Goal: Browse casually: Explore the website without a specific task or goal

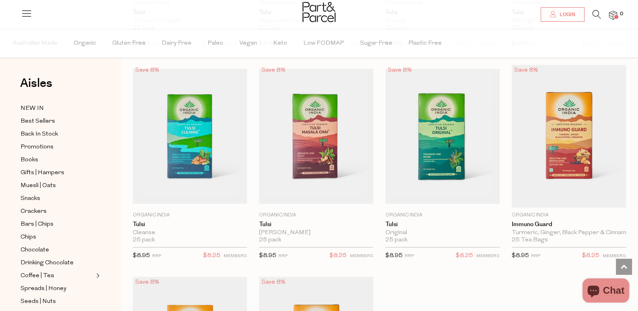
click at [52, 271] on link "Coffee | Tea" at bounding box center [57, 276] width 73 height 10
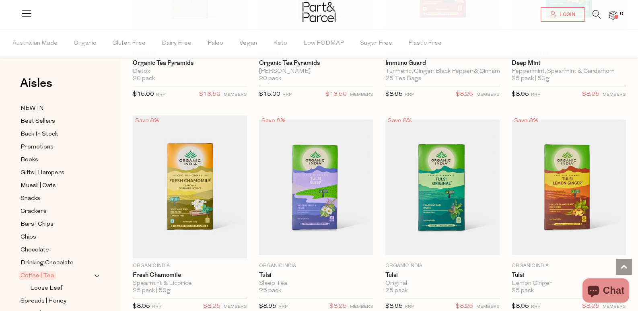
scroll to position [1020, 0]
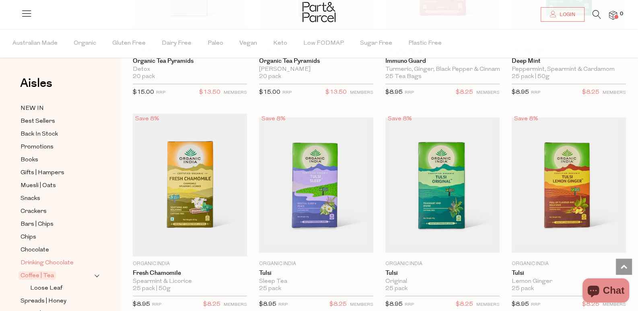
click at [69, 258] on span "Drinking Chocolate" at bounding box center [47, 263] width 53 height 10
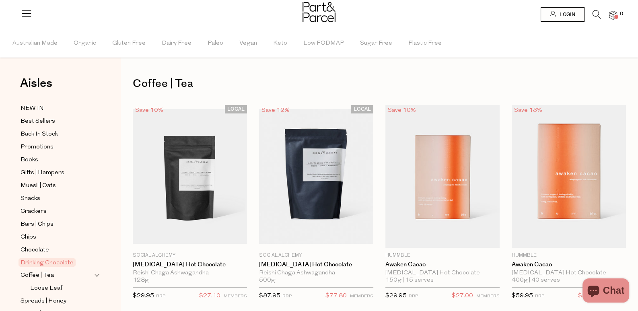
click at [69, 258] on span "Drinking Chocolate" at bounding box center [47, 262] width 57 height 8
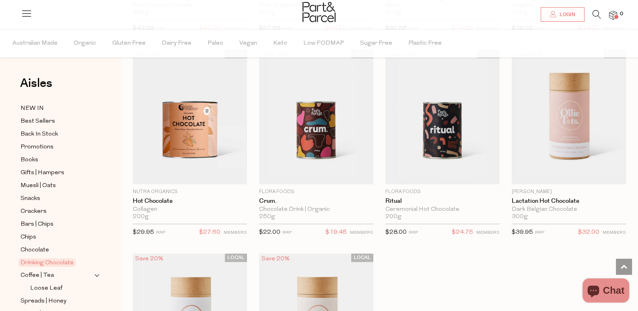
scroll to position [707, 0]
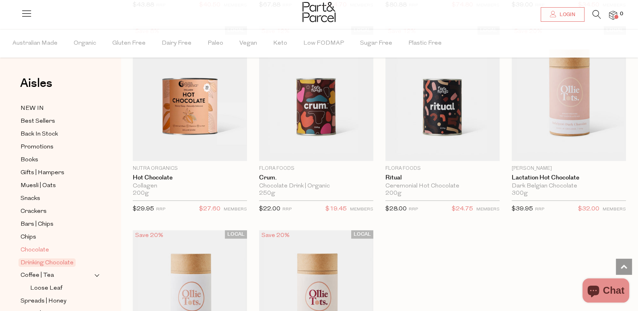
click at [38, 245] on span "Chocolate" at bounding box center [35, 250] width 29 height 10
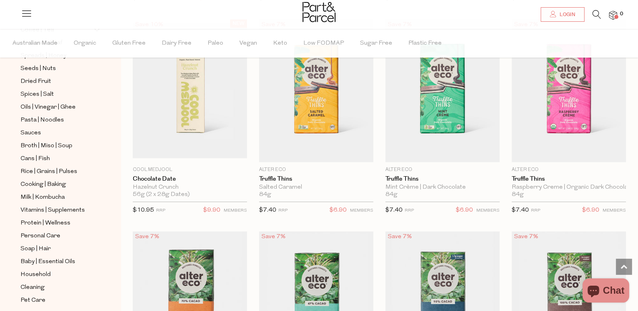
scroll to position [699, 0]
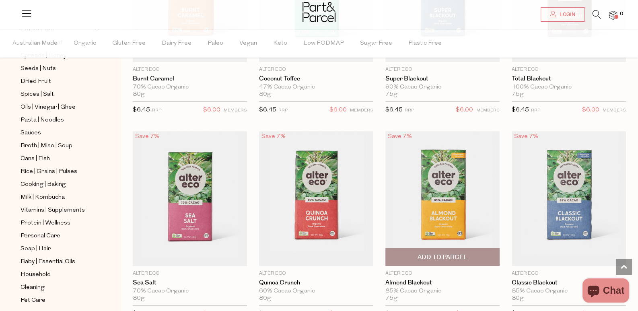
scroll to position [1006, 0]
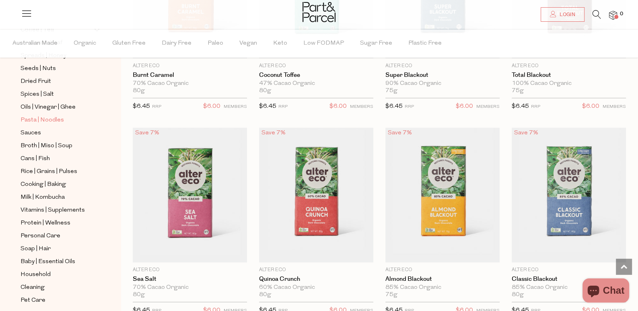
click at [57, 115] on span "Pasta | Noodles" at bounding box center [42, 120] width 43 height 10
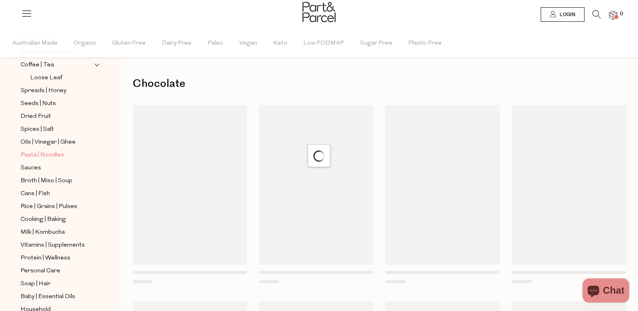
scroll to position [184, 0]
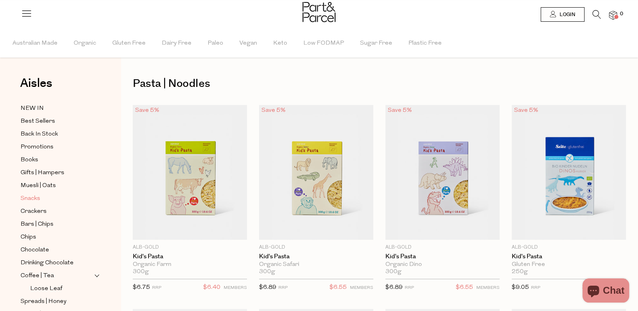
click at [54, 194] on link "Snacks" at bounding box center [57, 199] width 73 height 10
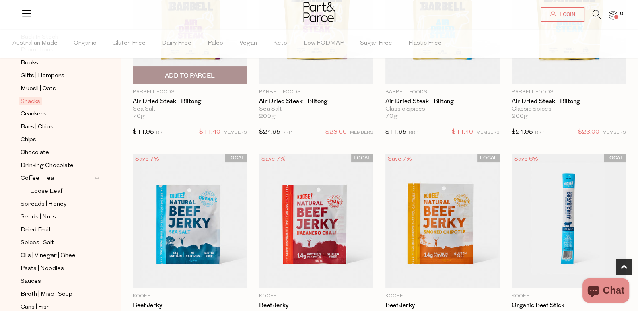
scroll to position [188, 0]
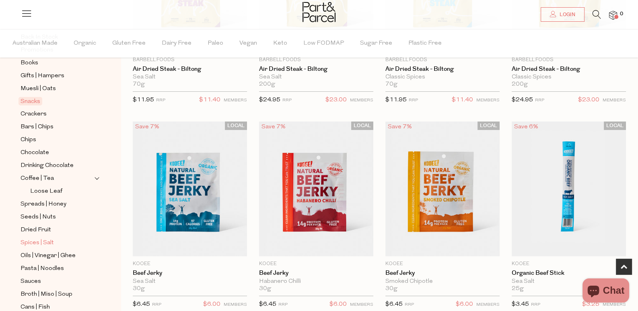
click at [58, 238] on link "Spices | Salt" at bounding box center [57, 243] width 73 height 10
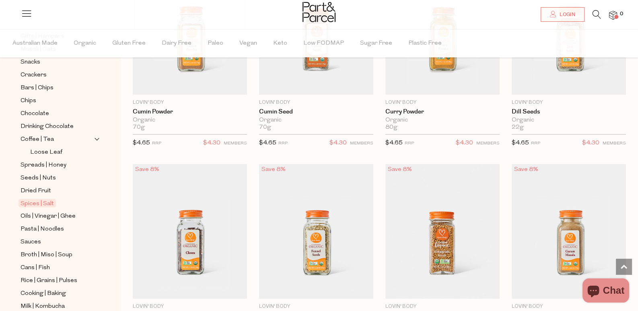
scroll to position [137, 0]
click at [60, 211] on span "Oils | Vinegar | Ghee" at bounding box center [48, 216] width 55 height 10
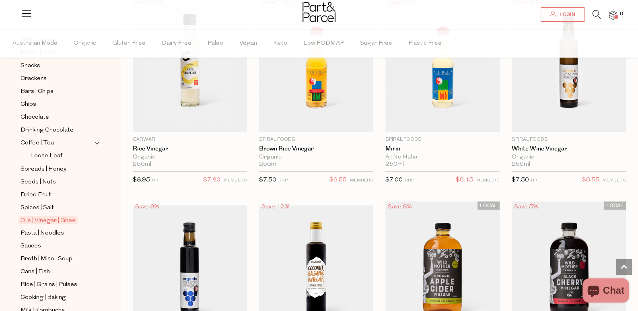
scroll to position [133, 0]
click at [52, 241] on link "Sauces" at bounding box center [57, 246] width 73 height 10
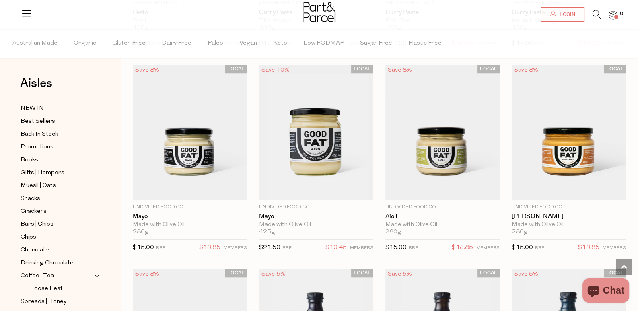
scroll to position [874, 0]
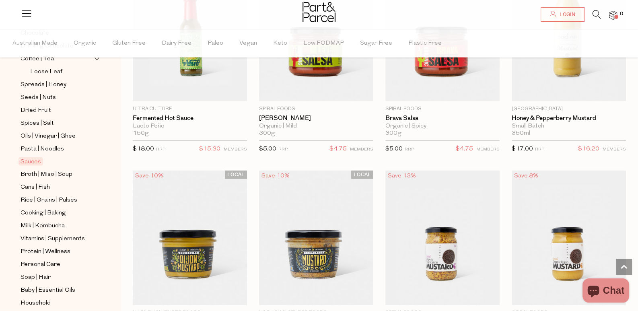
scroll to position [217, 0]
click at [63, 169] on span "Broth | Miso | Soup" at bounding box center [47, 174] width 52 height 10
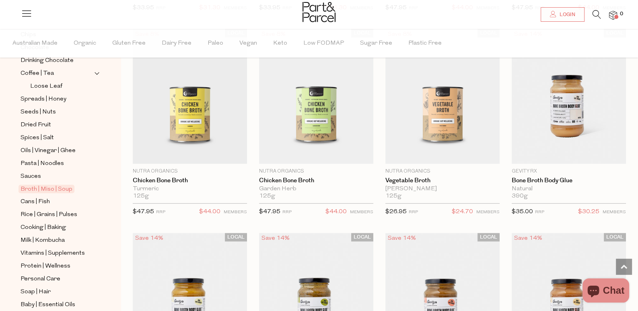
scroll to position [231, 0]
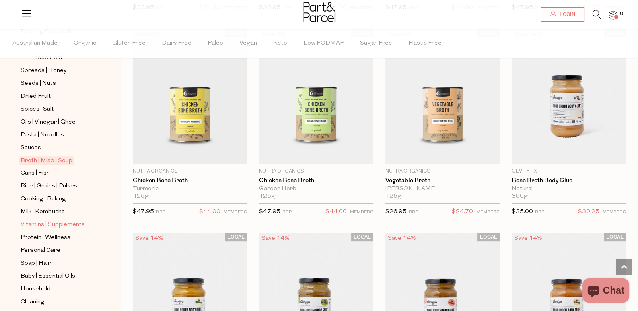
click at [83, 220] on span "Vitamins | Supplements" at bounding box center [53, 225] width 64 height 10
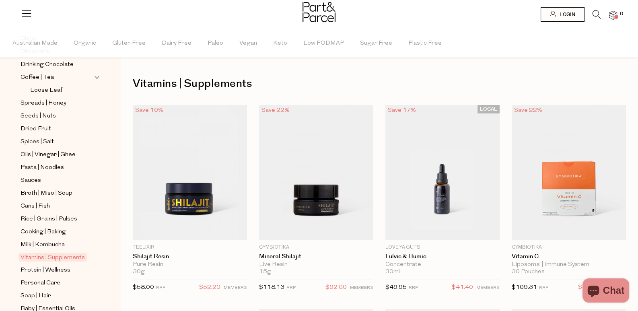
scroll to position [199, 0]
drag, startPoint x: 66, startPoint y: 239, endPoint x: 49, endPoint y: 218, distance: 27.2
click at [49, 227] on span "Cooking | Baking" at bounding box center [43, 232] width 45 height 10
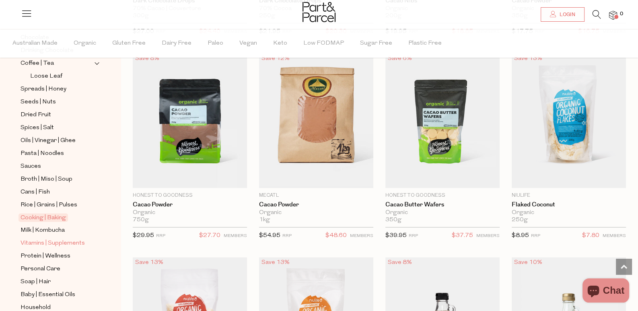
scroll to position [243, 0]
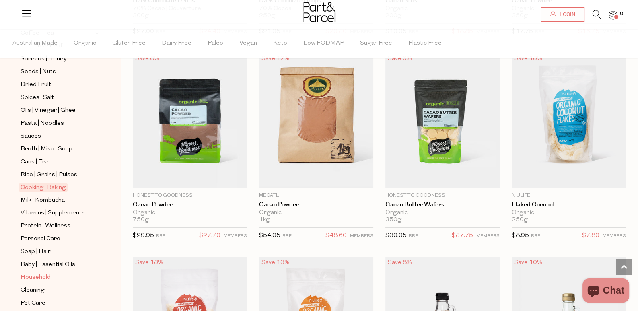
click at [54, 272] on link "Household" at bounding box center [57, 277] width 73 height 10
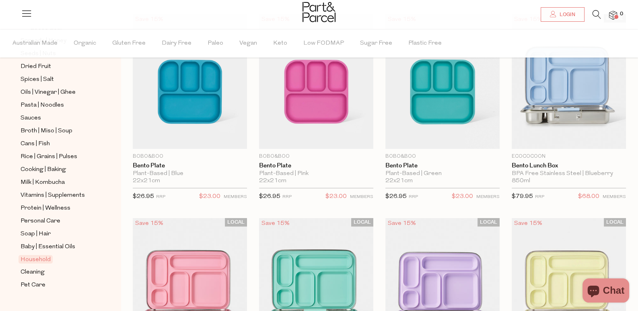
scroll to position [95, 0]
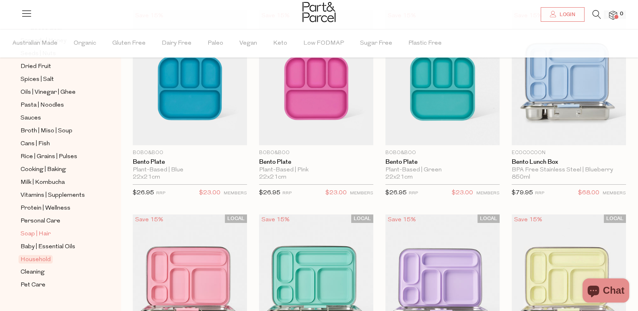
click at [56, 229] on link "Soap | Hair" at bounding box center [57, 234] width 73 height 10
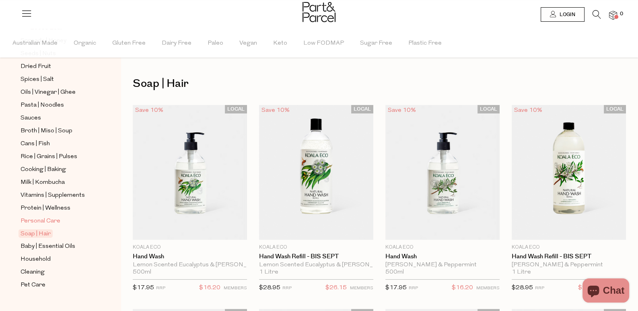
click at [60, 216] on span "Personal Care" at bounding box center [41, 221] width 40 height 10
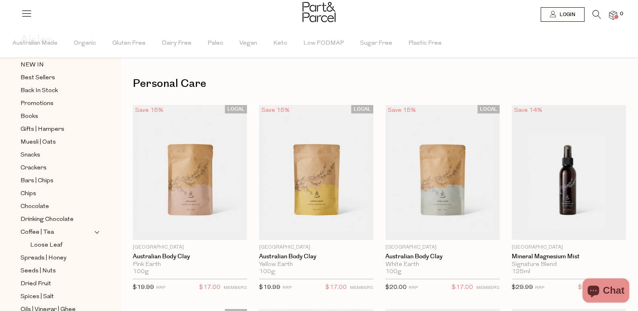
scroll to position [48, 0]
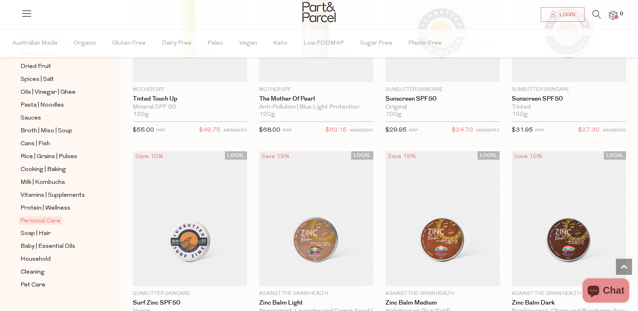
scroll to position [2821, 0]
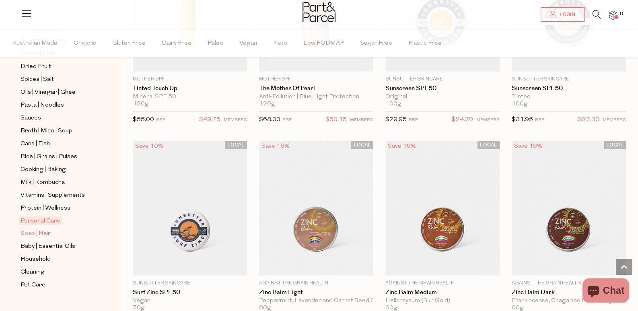
click at [43, 229] on span "Soap | Hair" at bounding box center [36, 234] width 30 height 10
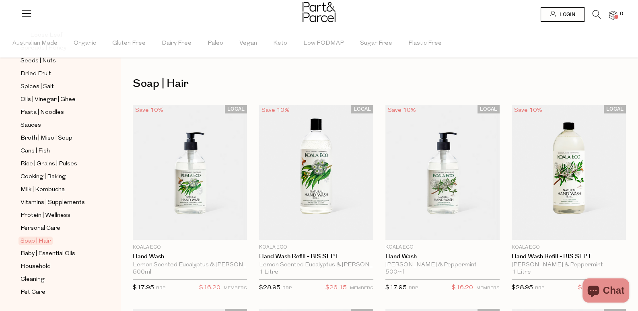
scroll to position [254, 0]
click at [43, 249] on span "Baby | Essential Oils" at bounding box center [48, 254] width 55 height 10
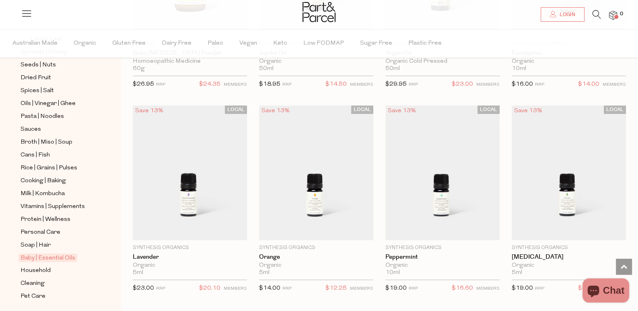
scroll to position [261, 0]
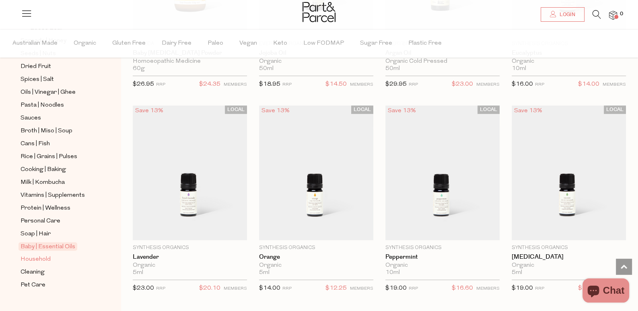
click at [42, 255] on span "Household" at bounding box center [36, 260] width 30 height 10
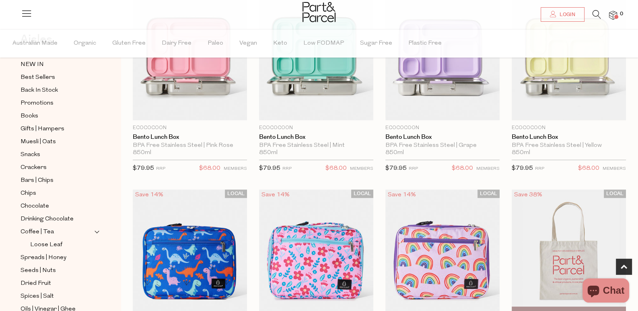
scroll to position [324, 0]
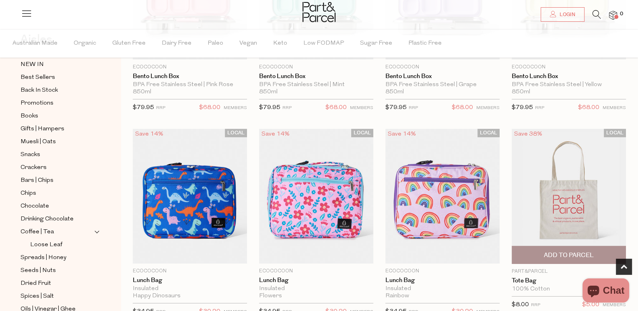
scroll to position [394, 0]
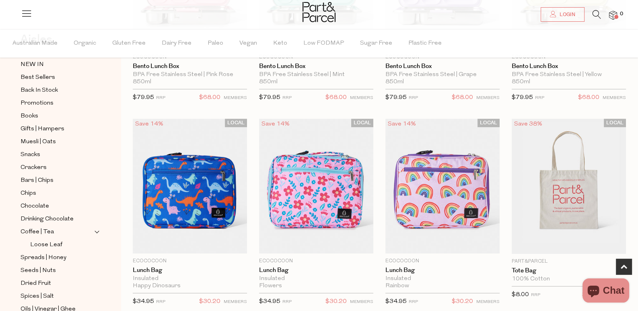
drag, startPoint x: 242, startPoint y: 264, endPoint x: 171, endPoint y: 220, distance: 83.5
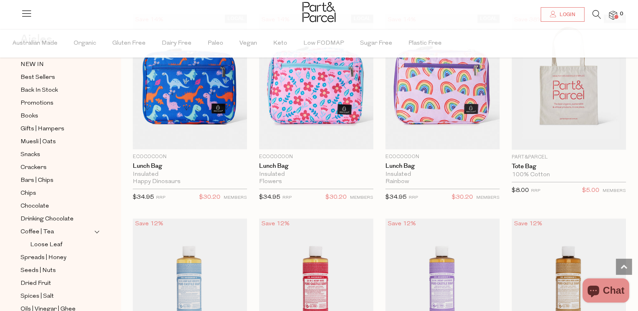
scroll to position [511, 0]
